Goal: Information Seeking & Learning: Stay updated

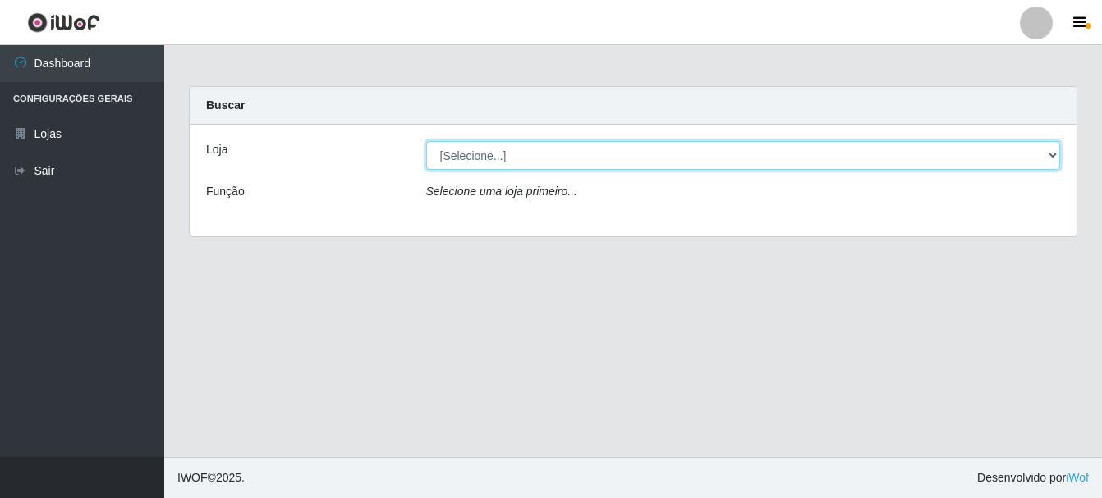
click at [503, 156] on select "[Selecione...] Bemais Supermercados - Cruz das Armas" at bounding box center [743, 155] width 635 height 29
select select "412"
click at [426, 141] on select "[Selecione...] Bemais Supermercados - Cruz das Armas" at bounding box center [743, 155] width 635 height 29
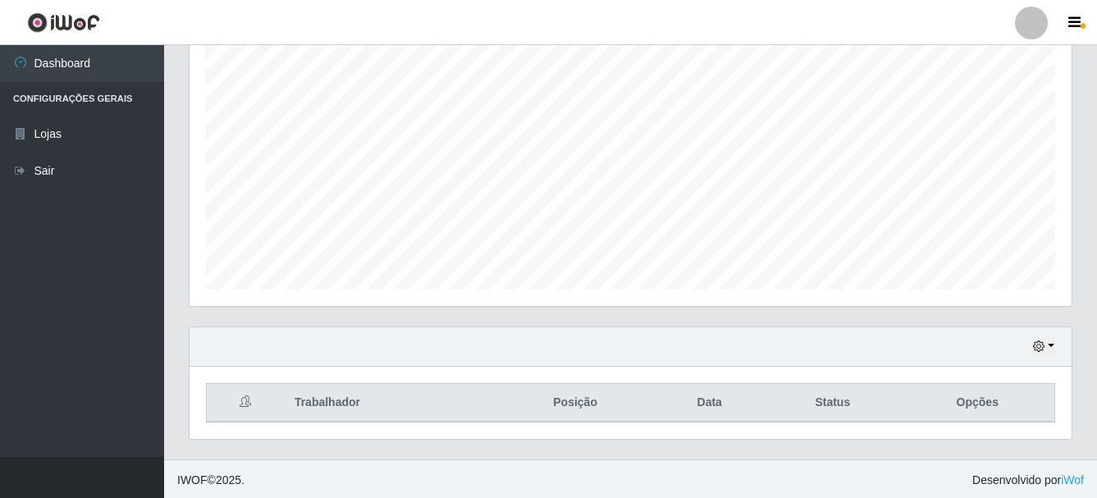
scroll to position [300, 0]
click at [1050, 341] on button "button" at bounding box center [1044, 344] width 23 height 19
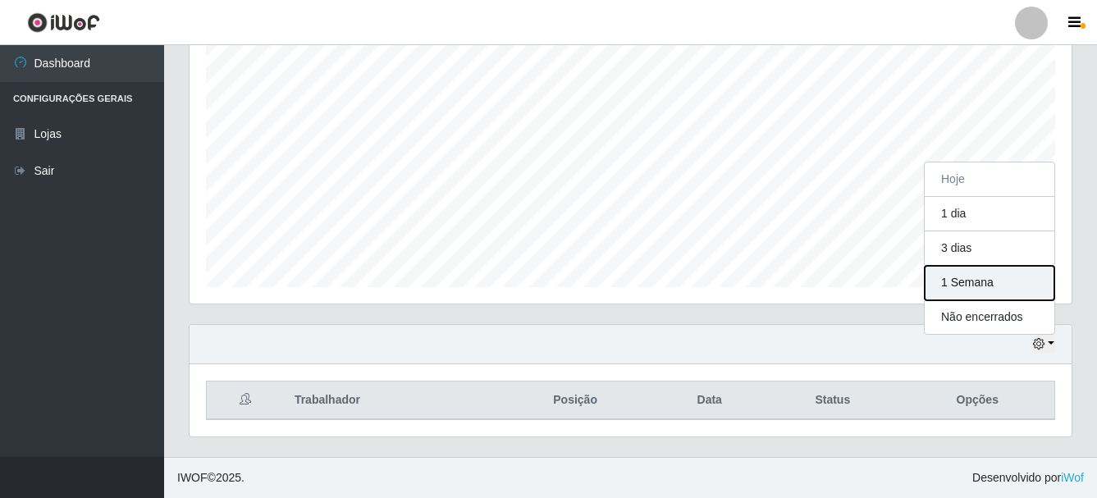
click at [955, 289] on button "1 Semana" at bounding box center [990, 283] width 130 height 34
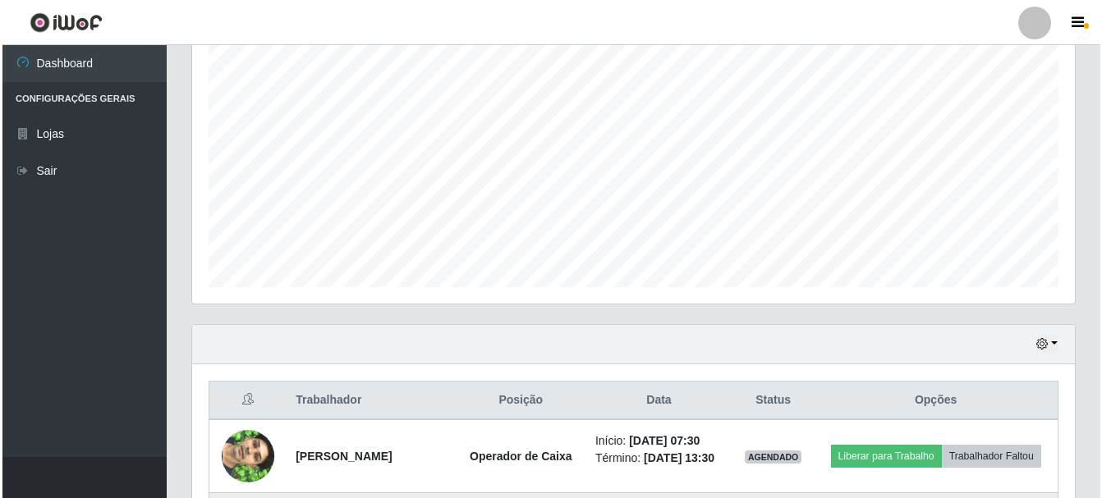
scroll to position [546, 0]
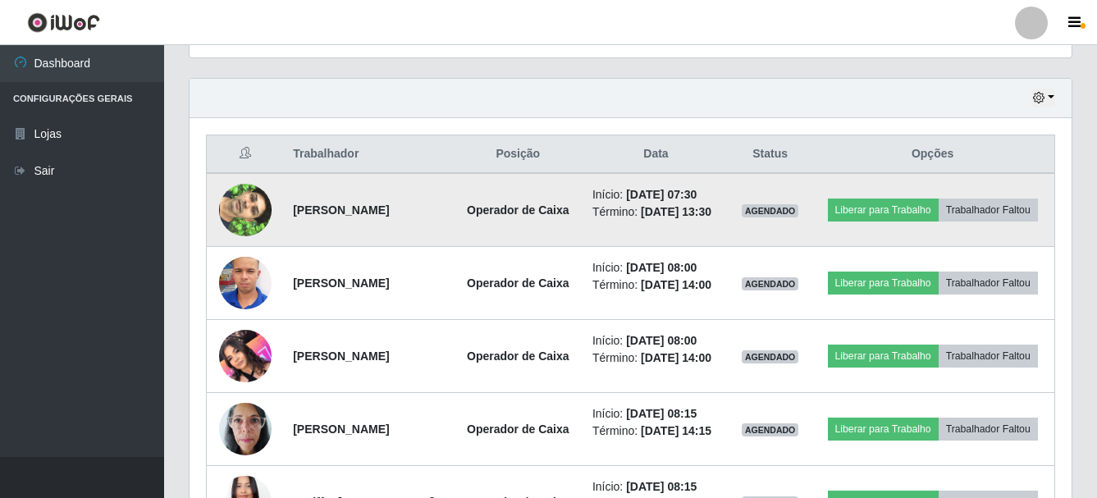
click at [242, 222] on img at bounding box center [245, 210] width 53 height 94
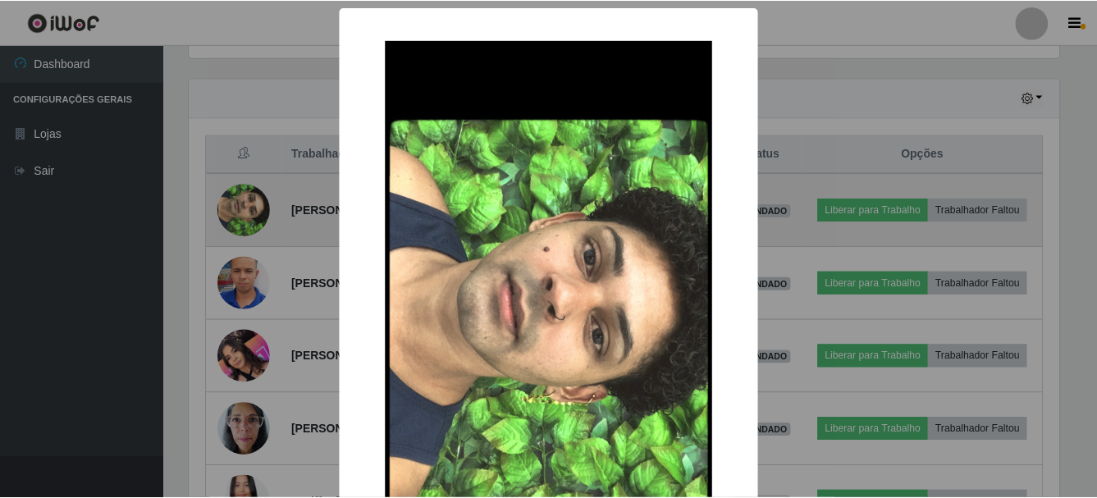
scroll to position [341, 874]
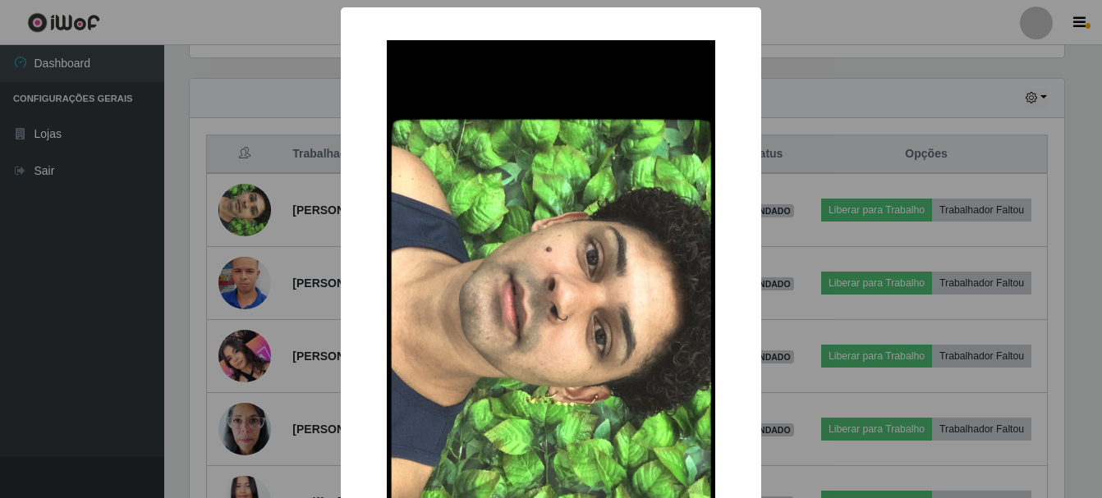
click at [231, 214] on div "× OK Cancel" at bounding box center [551, 249] width 1102 height 498
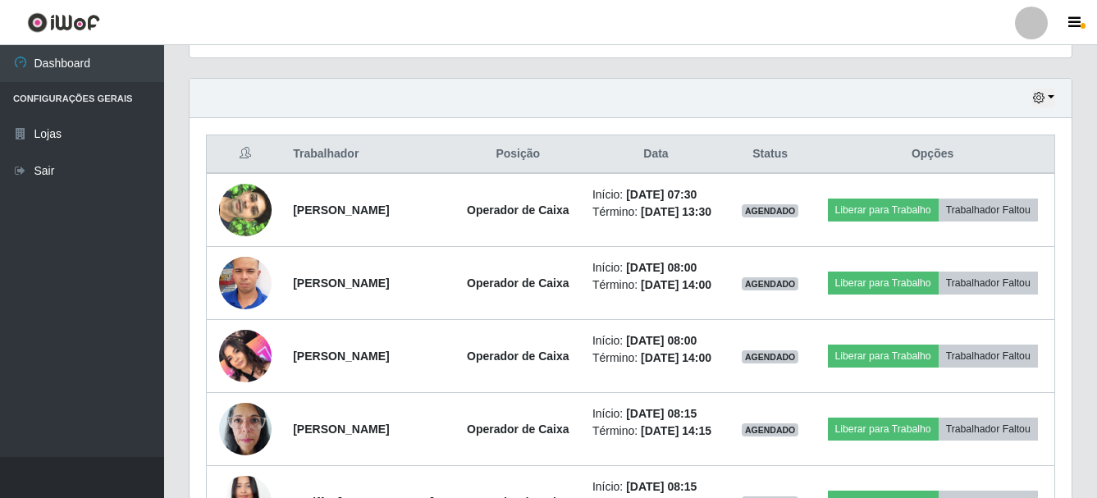
scroll to position [341, 882]
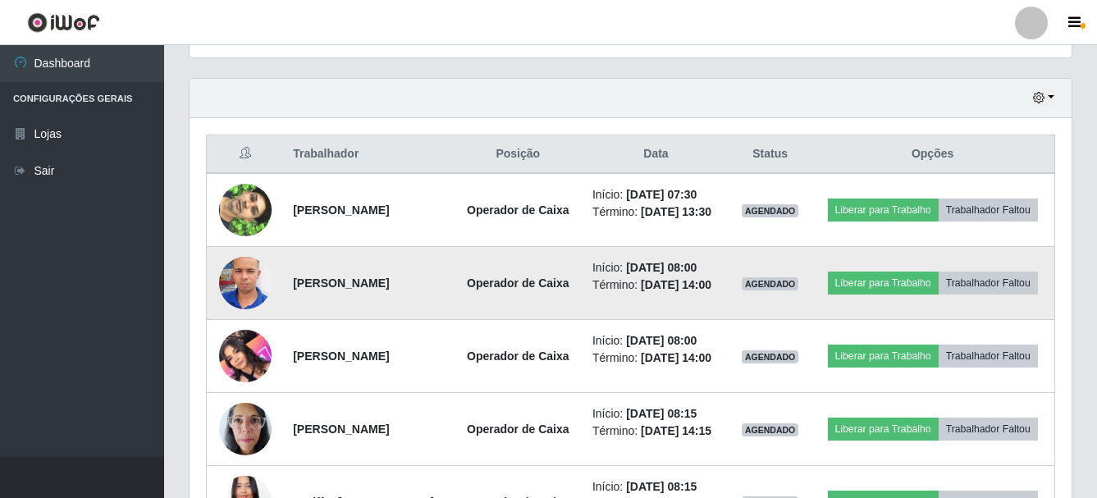
click at [245, 311] on img at bounding box center [245, 283] width 53 height 94
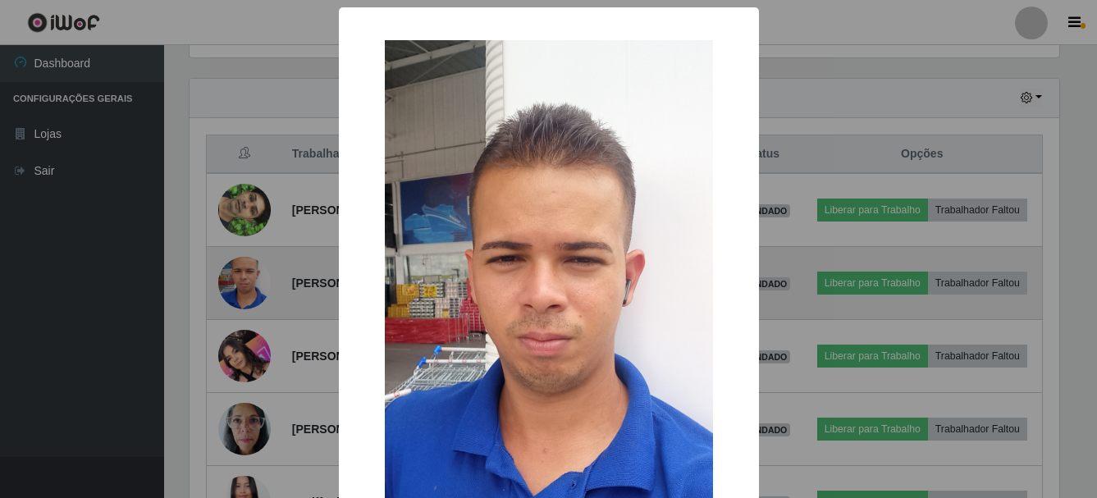
scroll to position [341, 874]
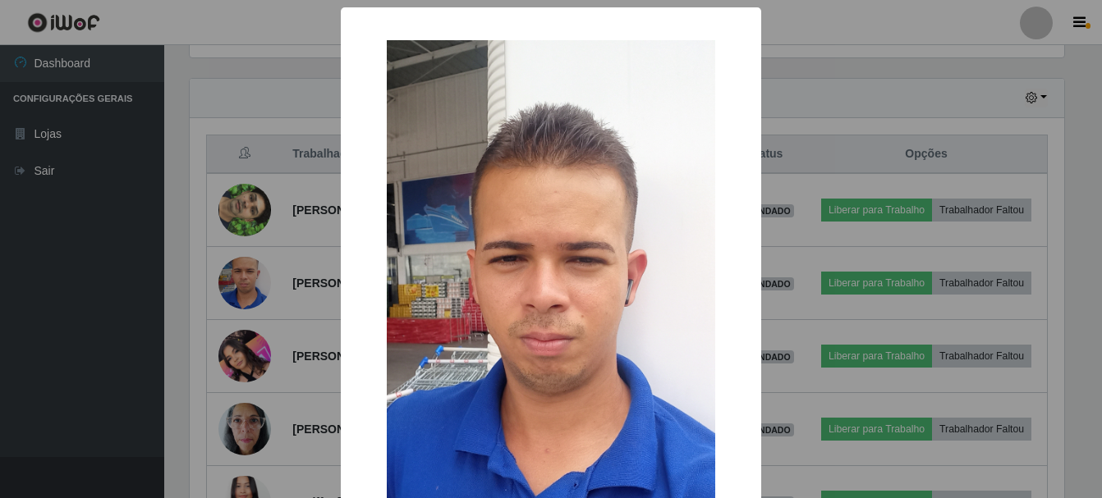
click at [245, 311] on div "× OK Cancel" at bounding box center [551, 249] width 1102 height 498
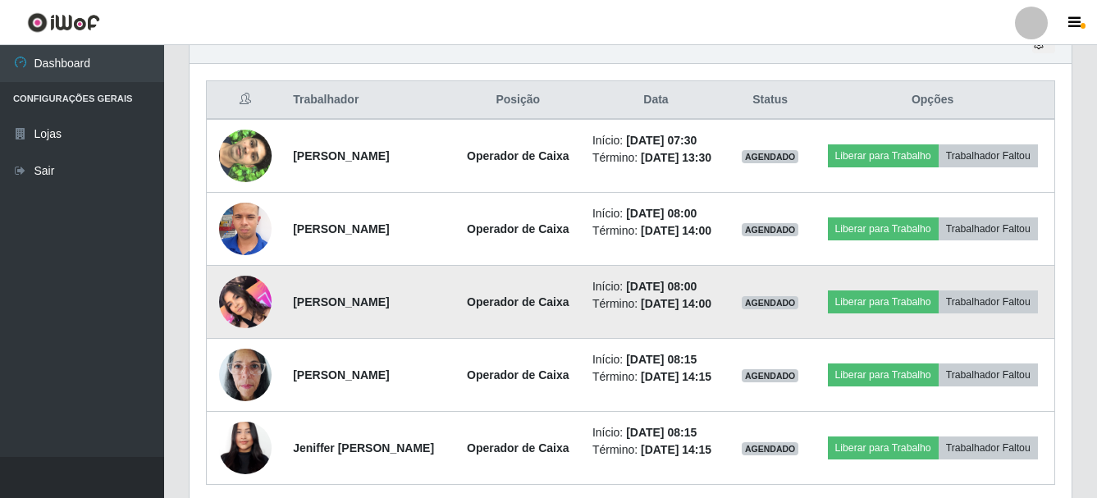
scroll to position [628, 0]
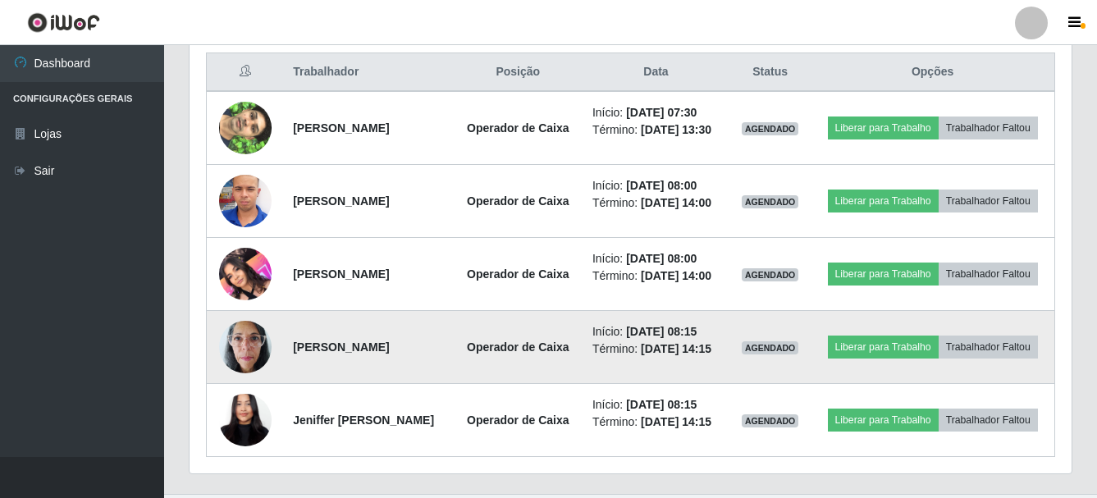
click at [268, 384] on td at bounding box center [245, 347] width 77 height 73
click at [245, 382] on img at bounding box center [245, 347] width 53 height 70
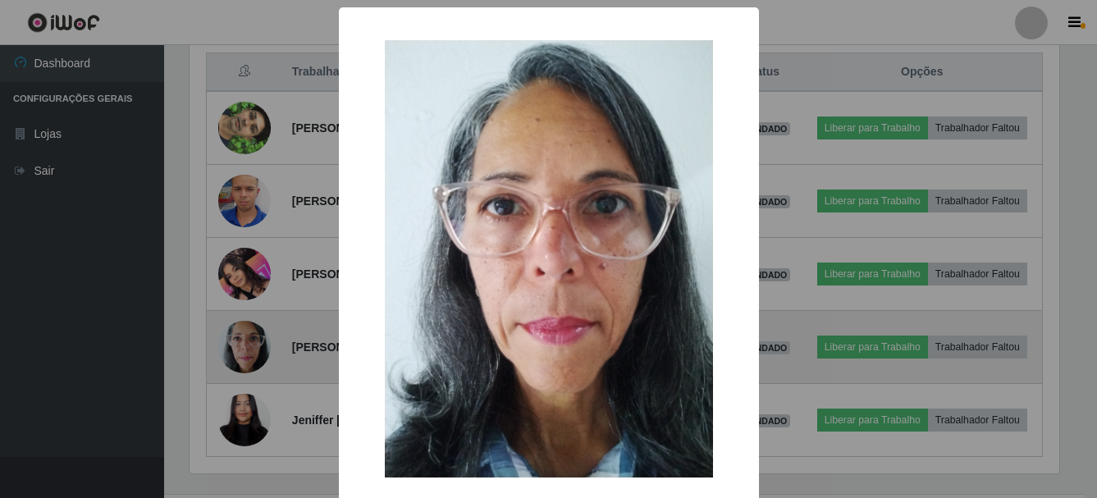
scroll to position [341, 874]
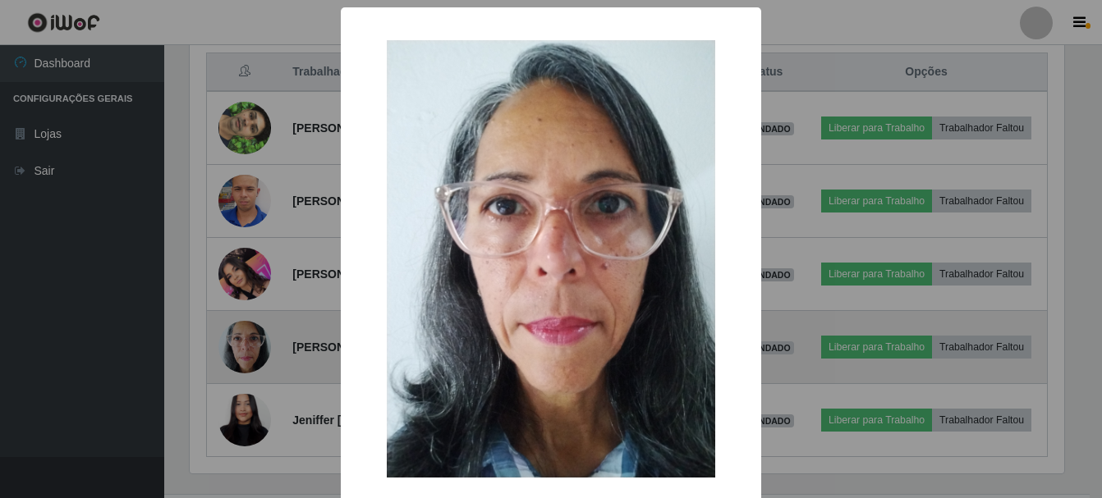
click at [245, 395] on div "× OK Cancel" at bounding box center [551, 249] width 1102 height 498
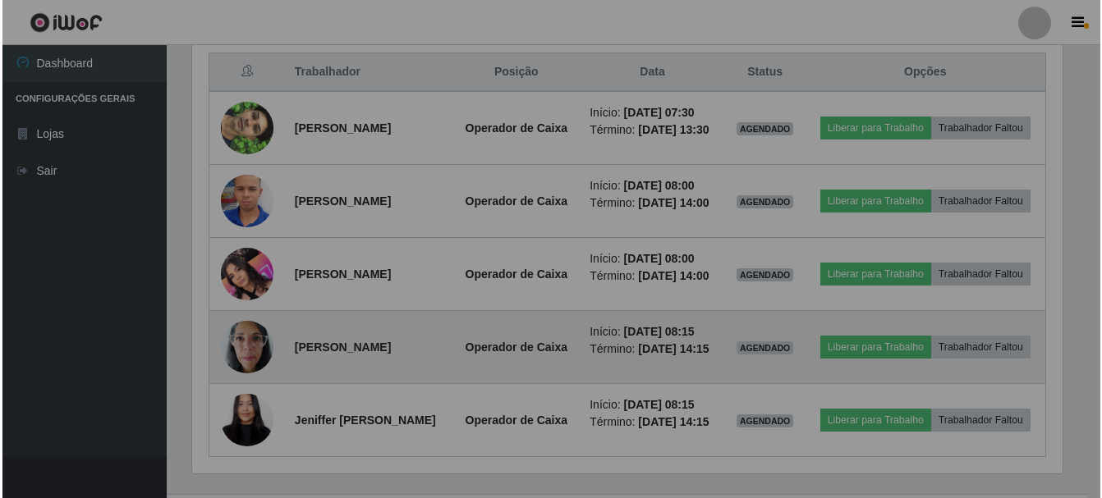
scroll to position [341, 882]
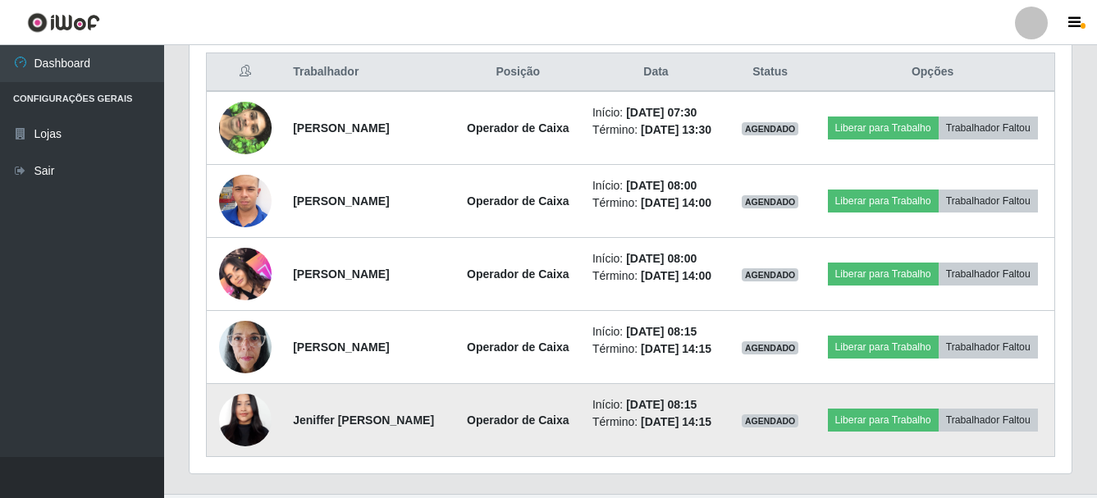
click at [234, 478] on img at bounding box center [245, 421] width 53 height 114
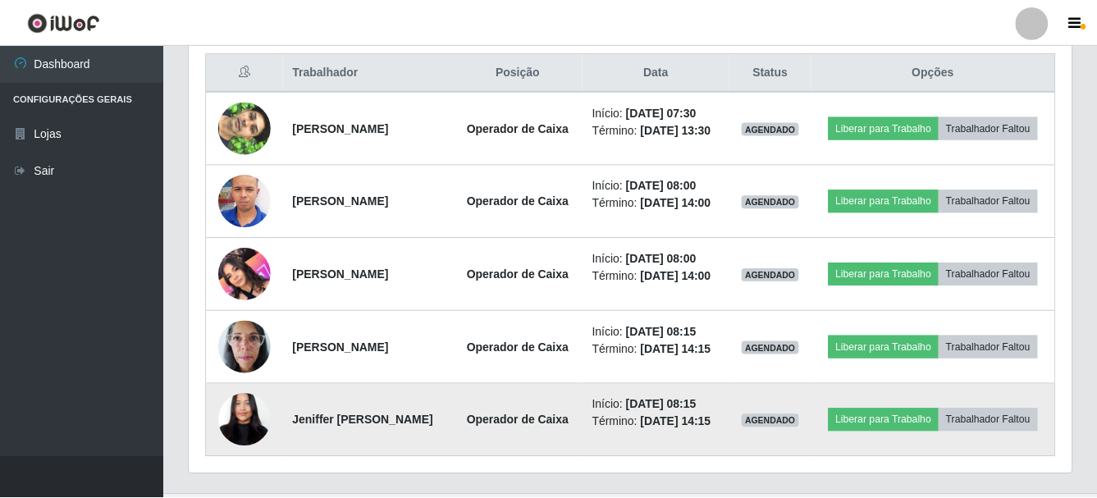
scroll to position [341, 874]
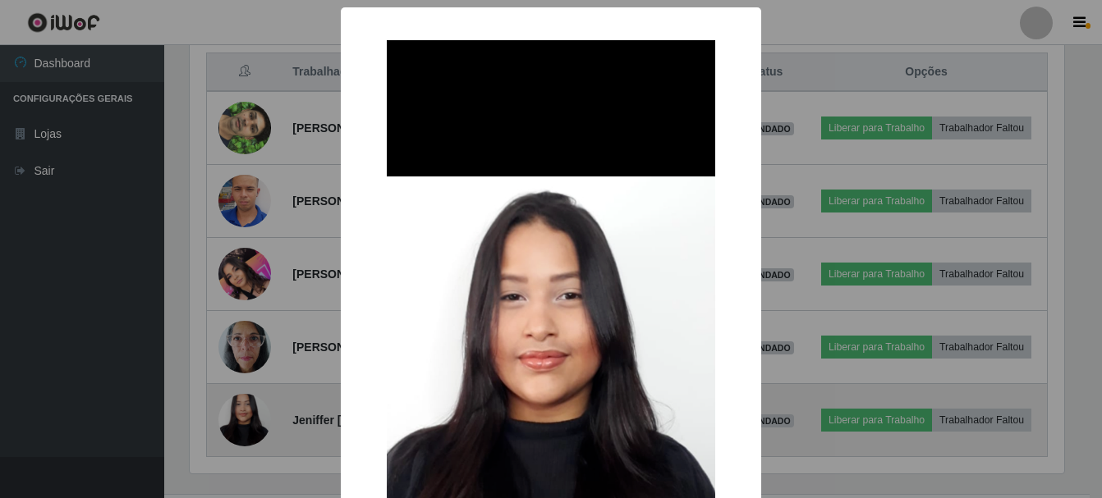
click at [234, 483] on div "× OK Cancel" at bounding box center [551, 249] width 1102 height 498
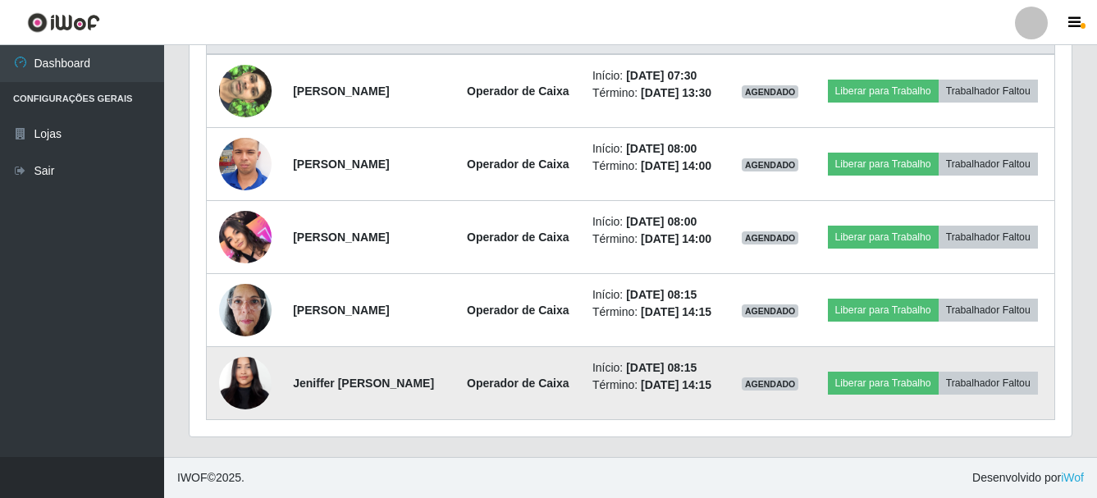
scroll to position [644, 0]
